Goal: Task Accomplishment & Management: Use online tool/utility

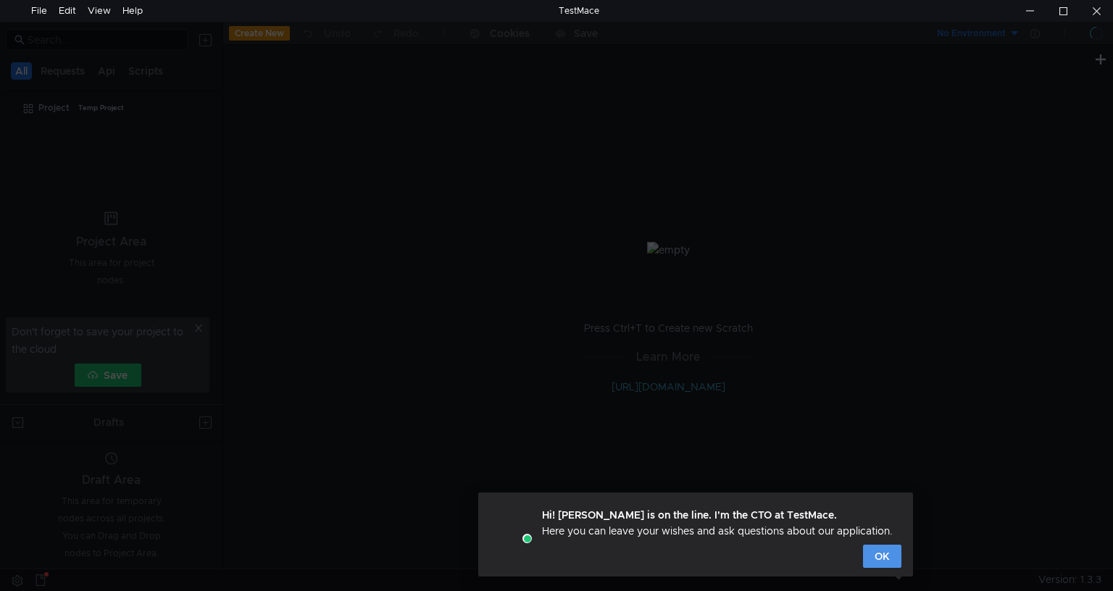
click at [899, 554] on button "OK" at bounding box center [882, 556] width 38 height 23
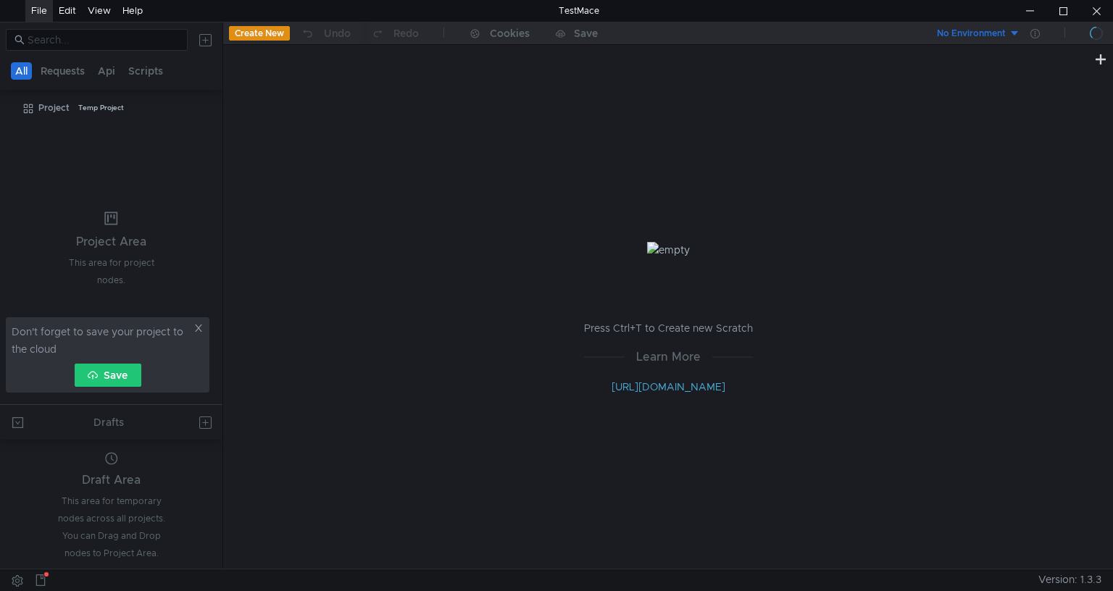
click at [39, 9] on div "File" at bounding box center [39, 11] width 16 height 22
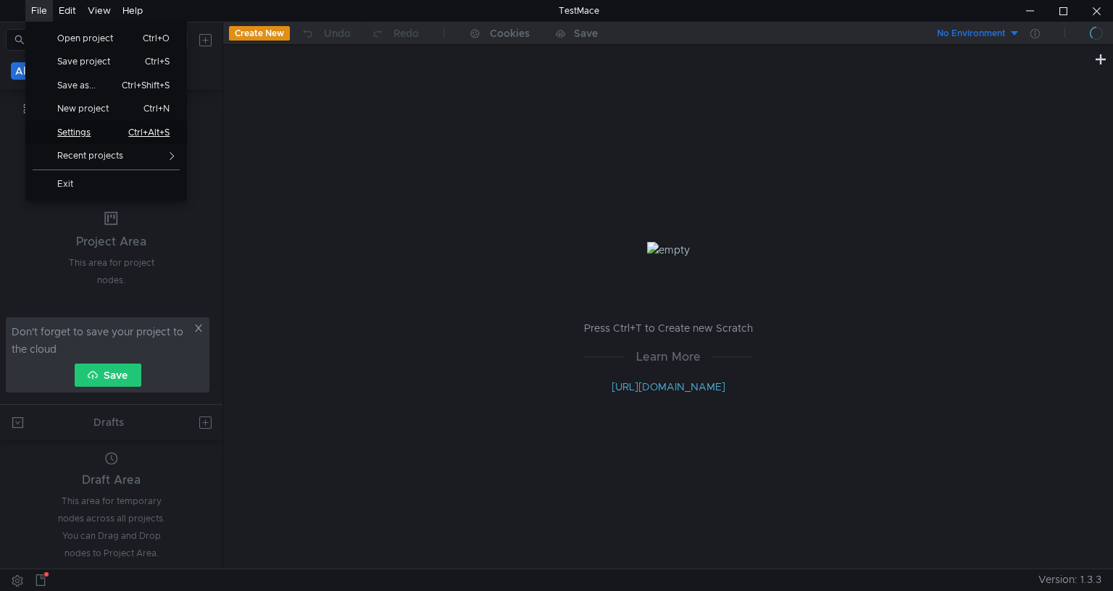
click at [92, 133] on span "Settings" at bounding box center [80, 132] width 63 height 9
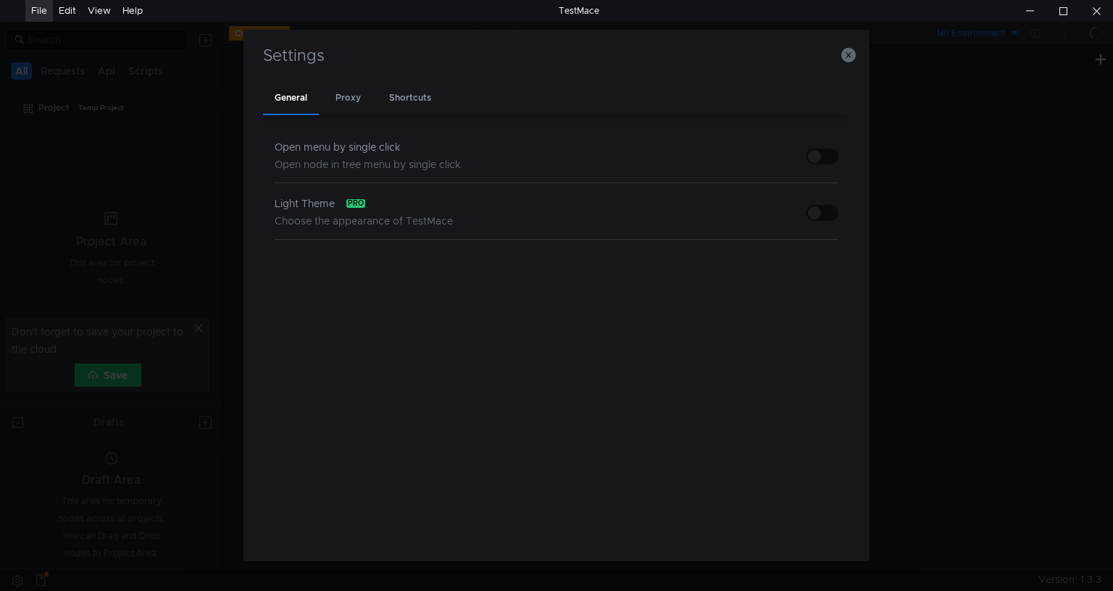
click at [368, 208] on div "Light Theme pro" at bounding box center [364, 203] width 178 height 17
click at [822, 213] on button "button" at bounding box center [822, 213] width 32 height 16
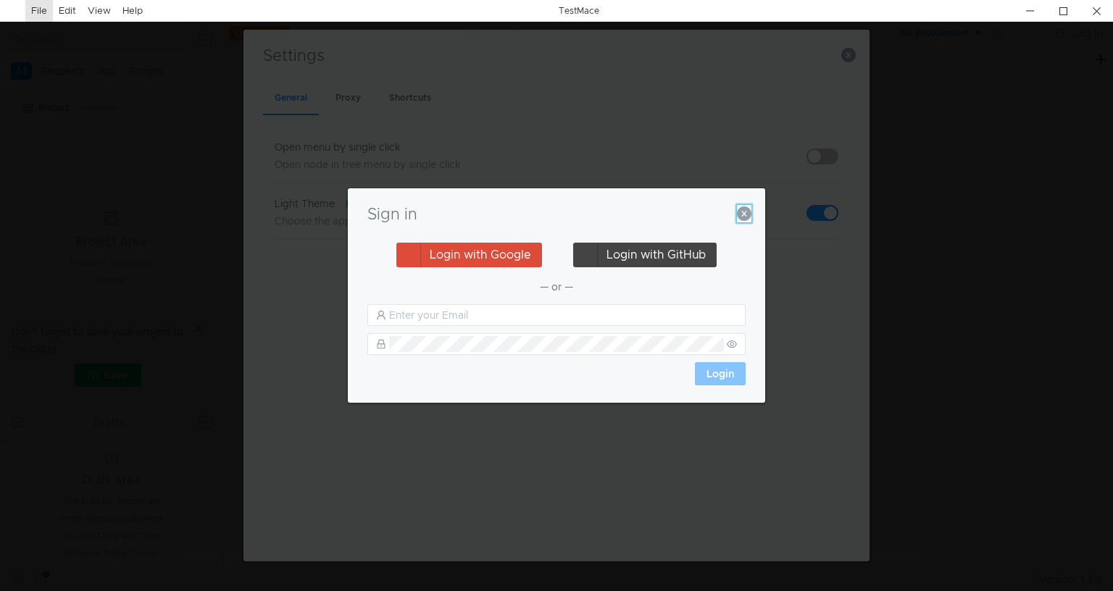
click at [742, 215] on icon "button" at bounding box center [744, 214] width 14 height 14
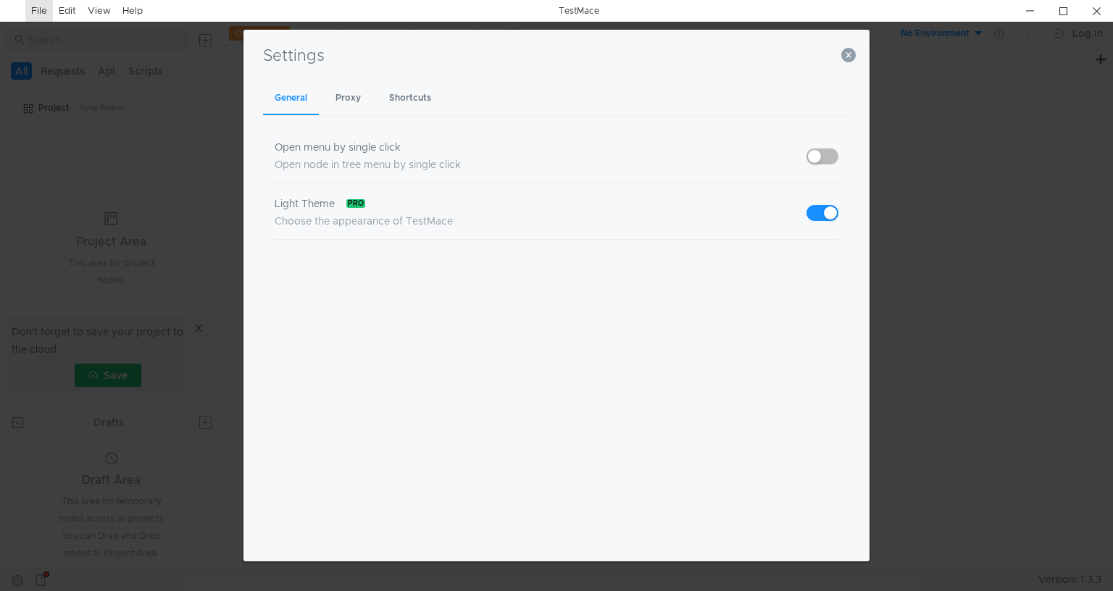
click at [819, 209] on button "button" at bounding box center [822, 213] width 32 height 16
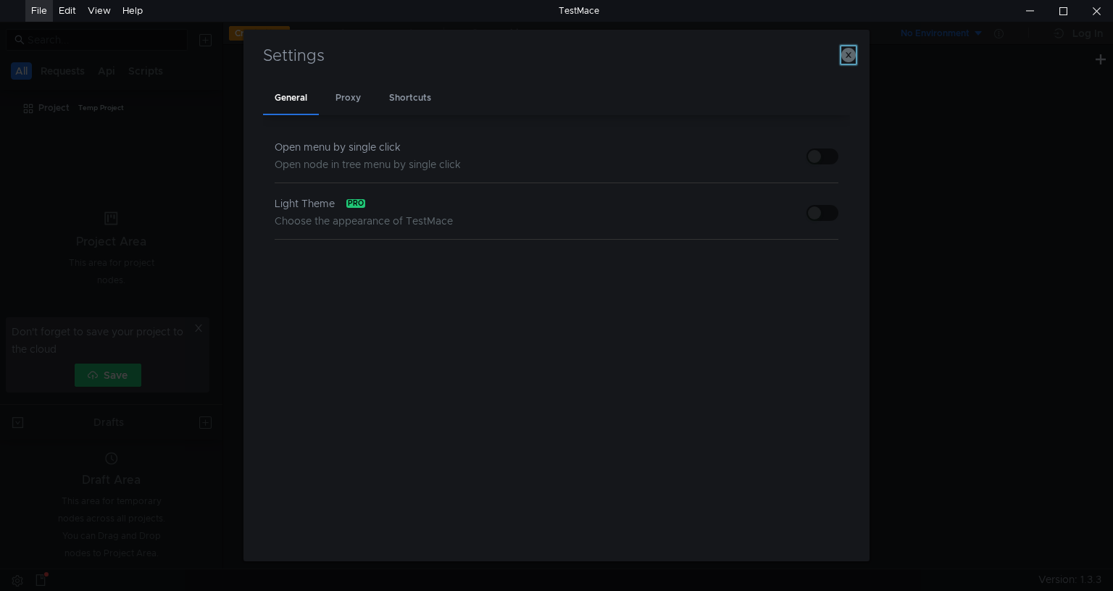
click at [846, 48] on button "button" at bounding box center [848, 54] width 14 height 17
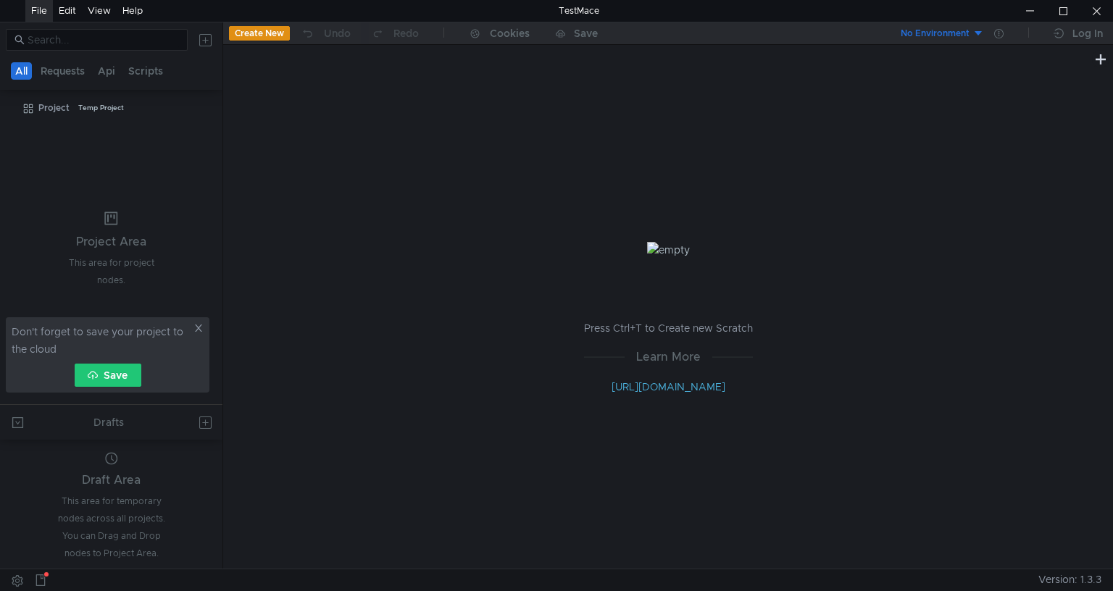
click at [270, 30] on button "Create New" at bounding box center [259, 33] width 61 height 14
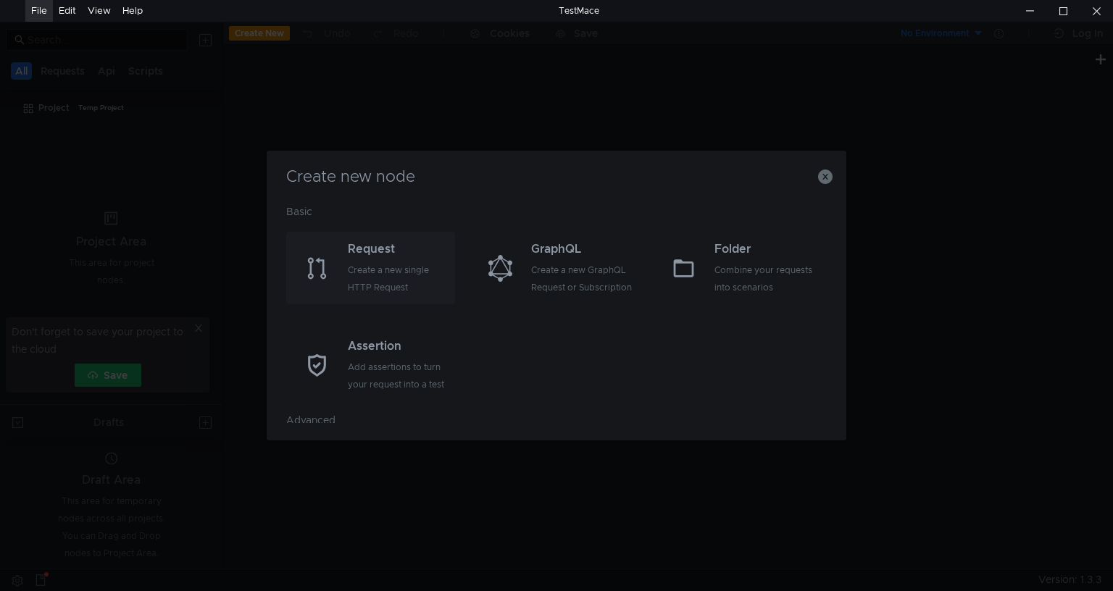
click at [391, 265] on div "Create a new single HTTP Request" at bounding box center [400, 279] width 104 height 35
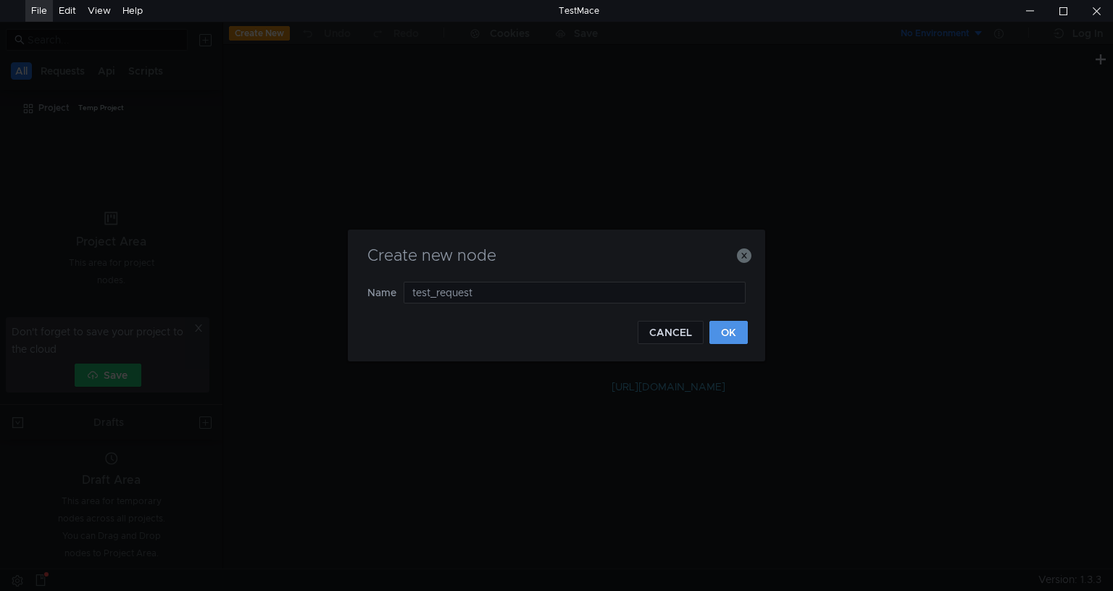
type input "test_request"
click at [736, 333] on button "OK" at bounding box center [728, 332] width 38 height 23
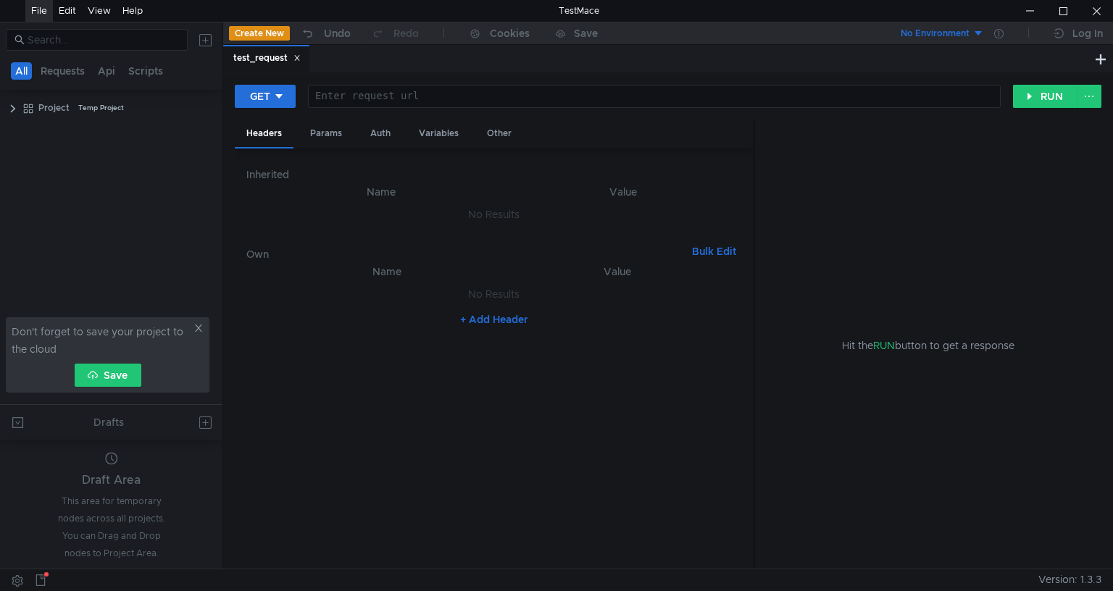
click at [39, 16] on div "File" at bounding box center [39, 11] width 16 height 22
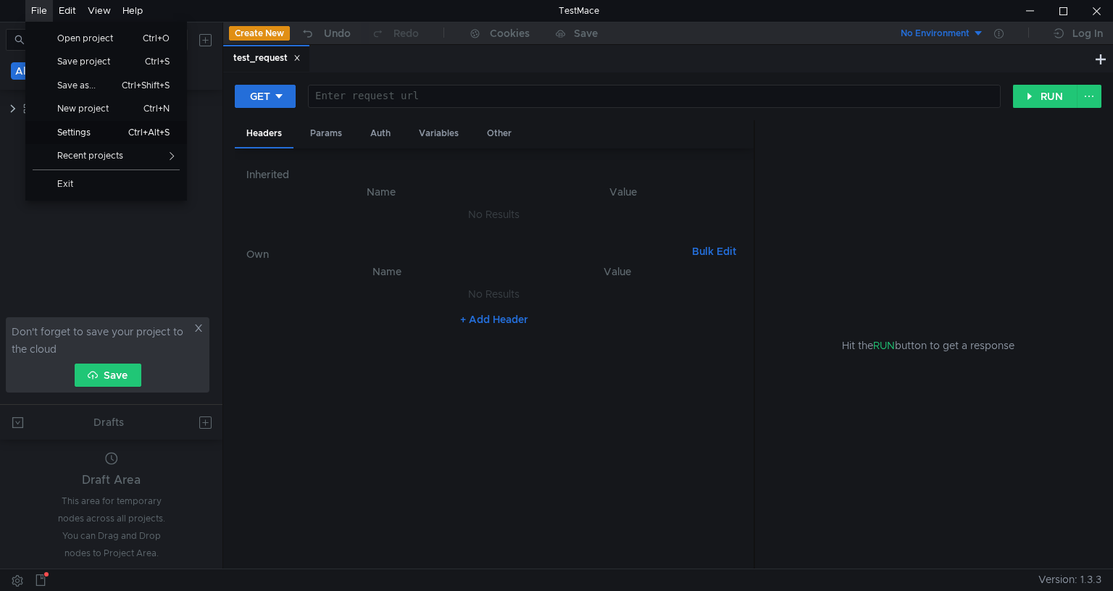
click at [93, 128] on span "Settings" at bounding box center [80, 132] width 63 height 9
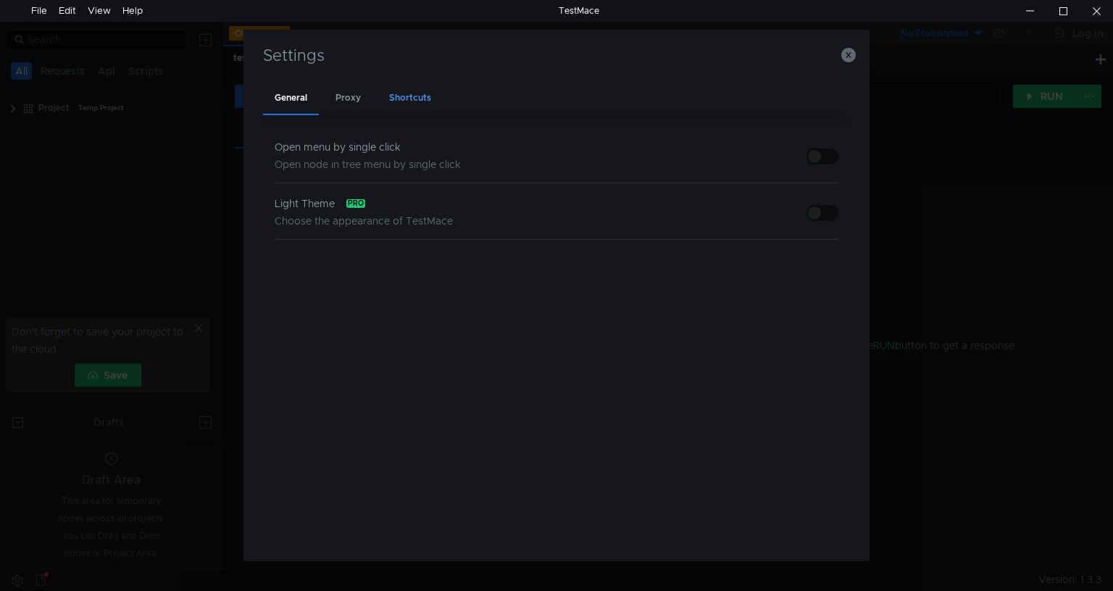
click at [415, 101] on div "Shortcuts" at bounding box center [410, 98] width 65 height 33
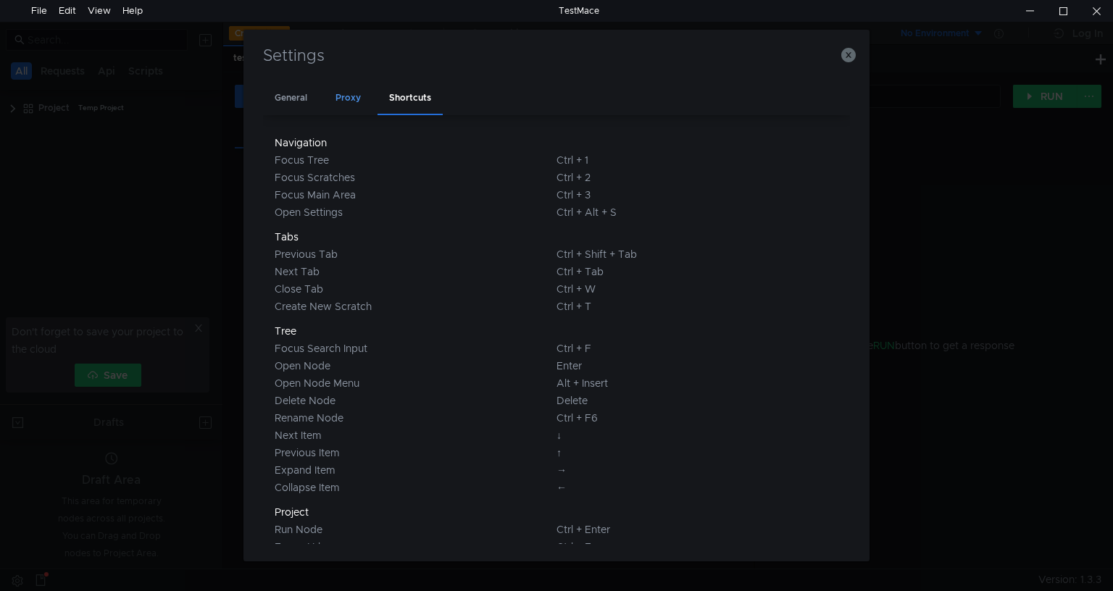
click at [345, 101] on div "Proxy" at bounding box center [348, 98] width 49 height 33
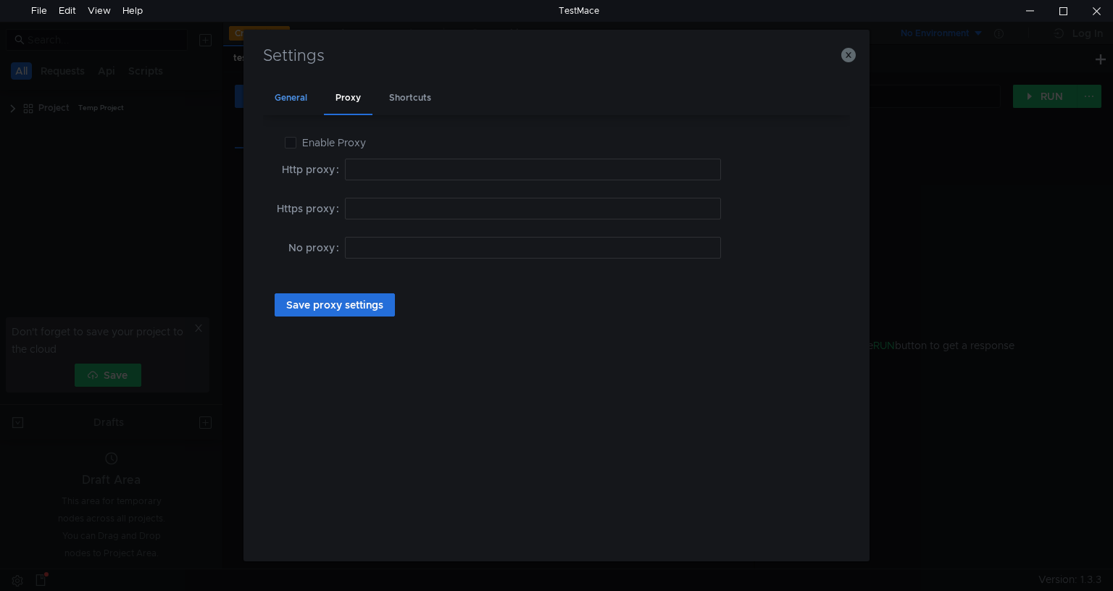
click at [301, 96] on div "General" at bounding box center [291, 98] width 56 height 33
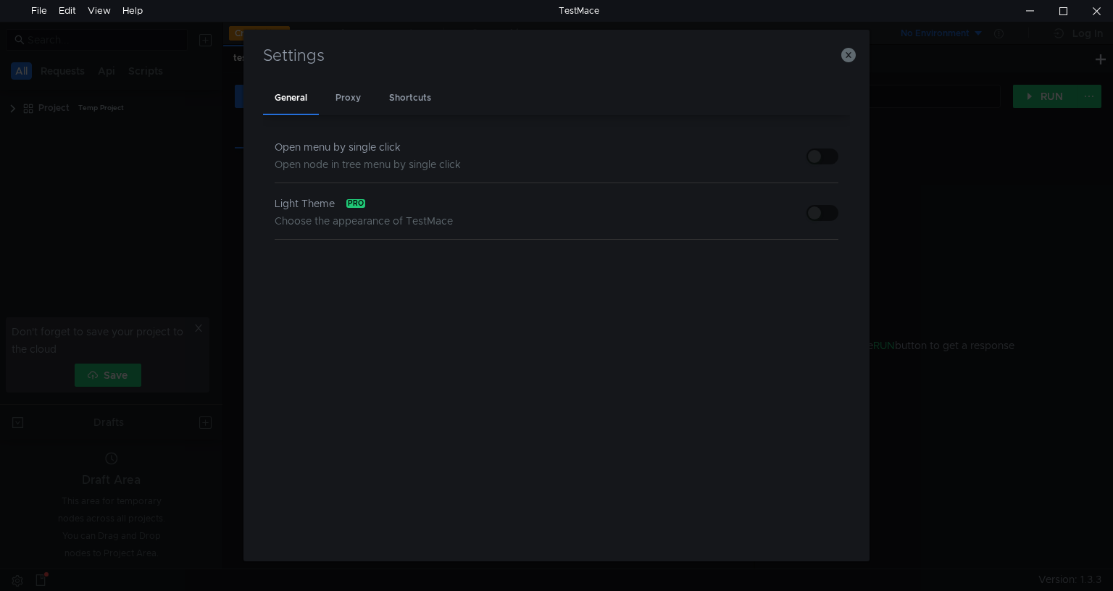
click at [840, 58] on h3 "Settings" at bounding box center [556, 55] width 591 height 17
click at [848, 57] on icon "button" at bounding box center [848, 55] width 14 height 14
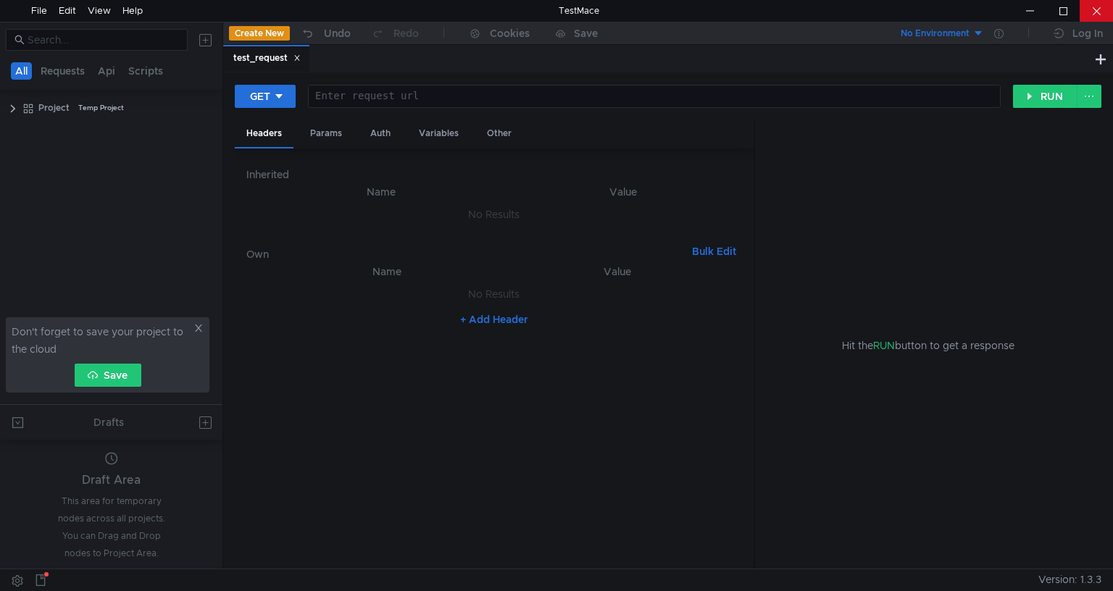
click at [1103, 14] on div at bounding box center [1096, 11] width 33 height 22
